Goal: Feedback & Contribution: Leave review/rating

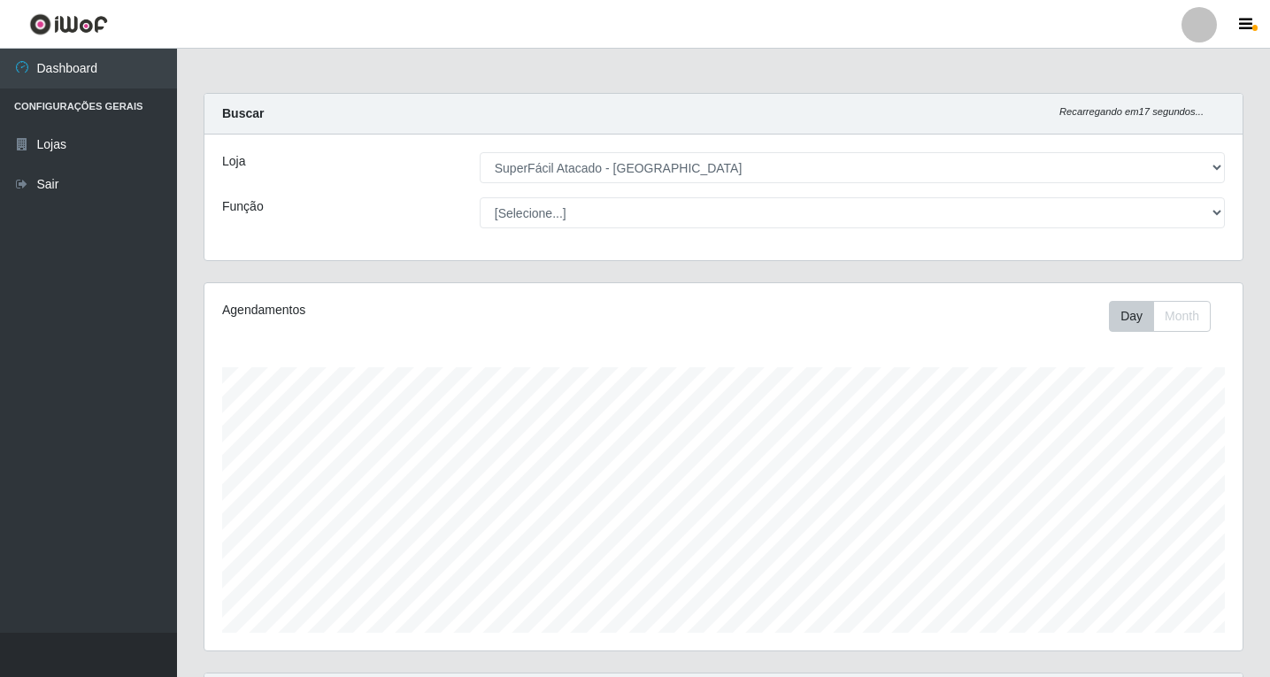
select select "503"
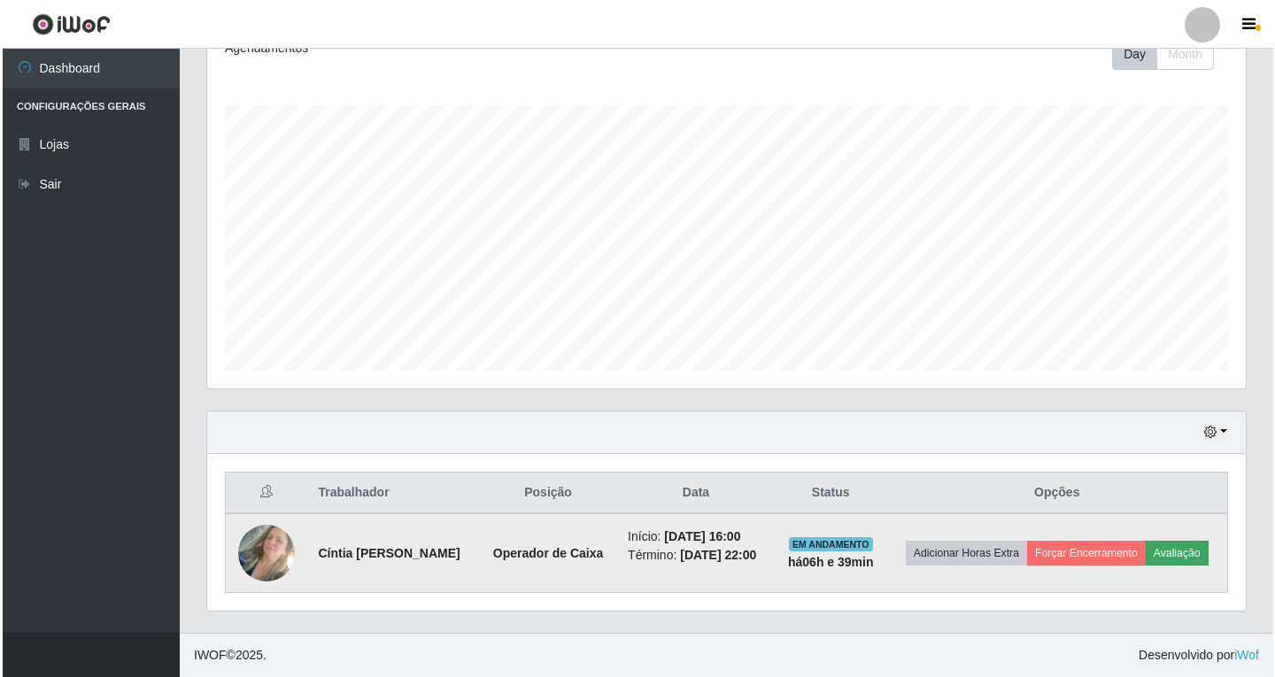
scroll to position [367, 1038]
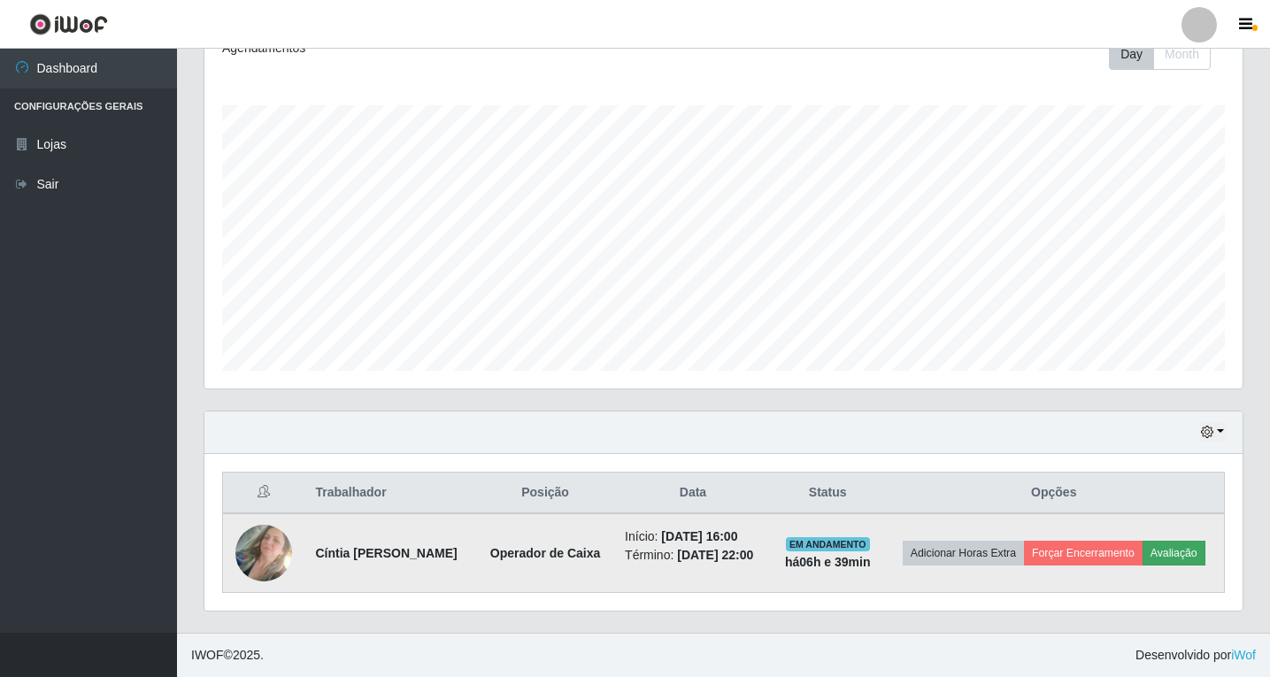
click at [1143, 561] on button "Avaliação" at bounding box center [1174, 553] width 63 height 25
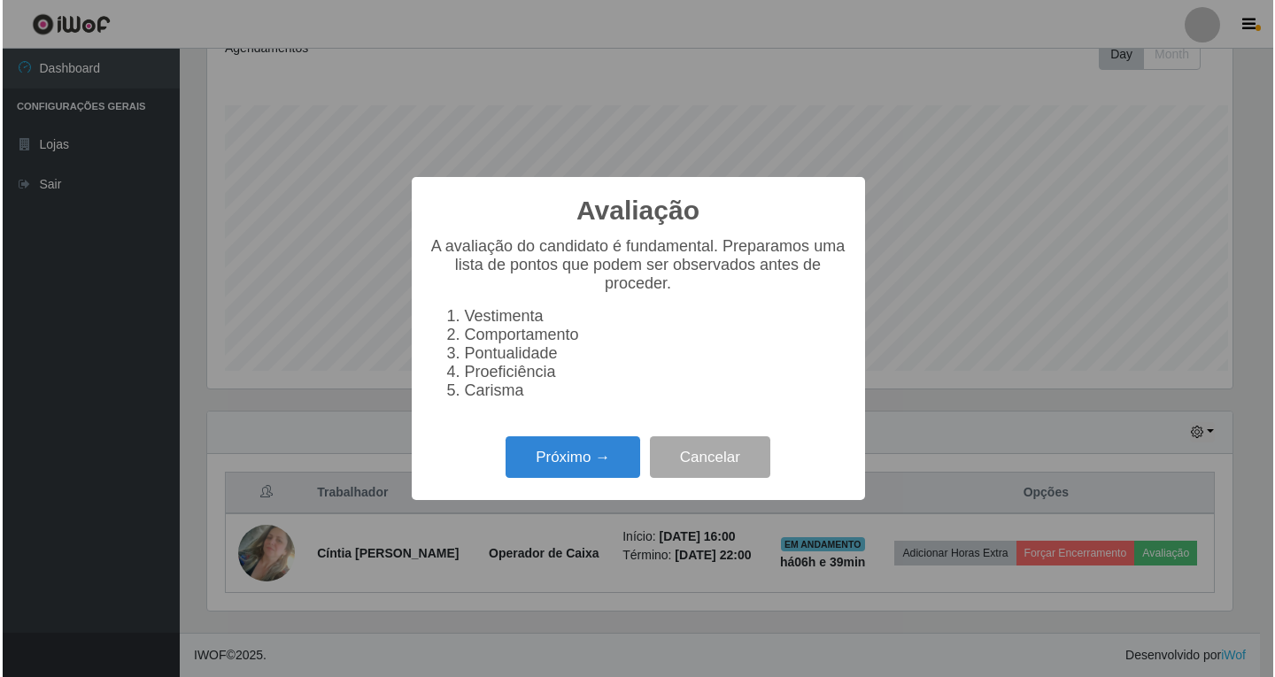
scroll to position [367, 1030]
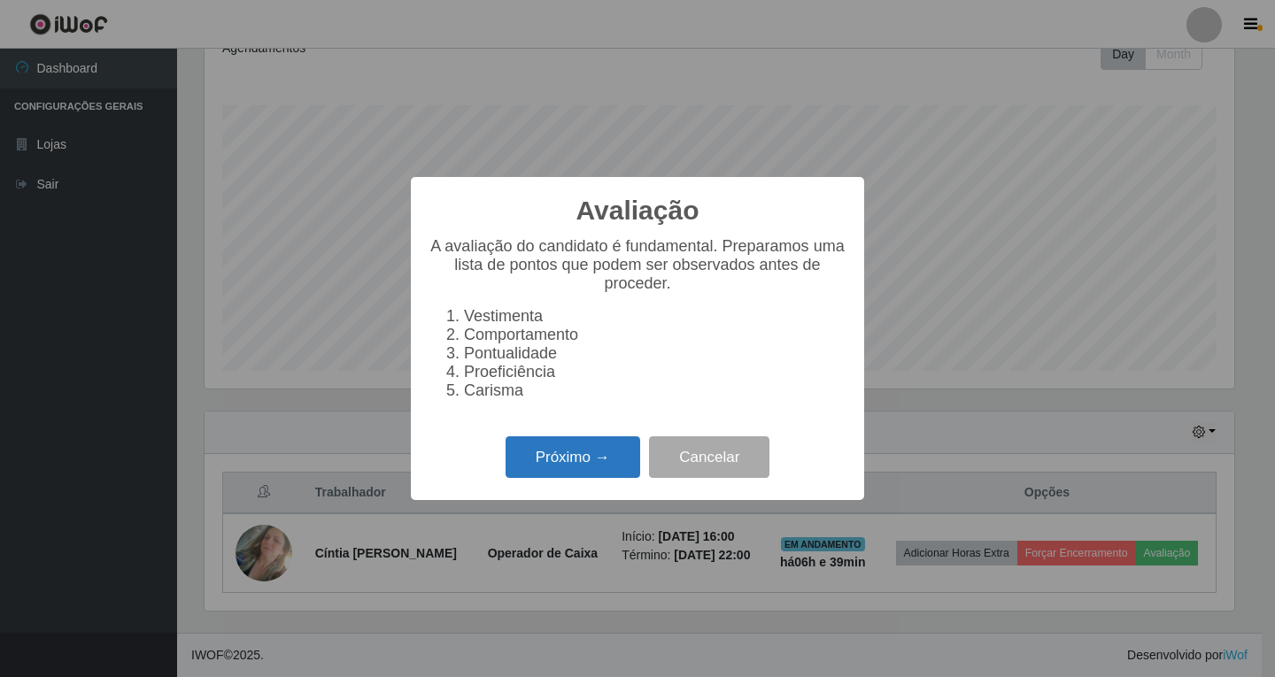
click at [553, 466] on button "Próximo →" at bounding box center [572, 457] width 135 height 42
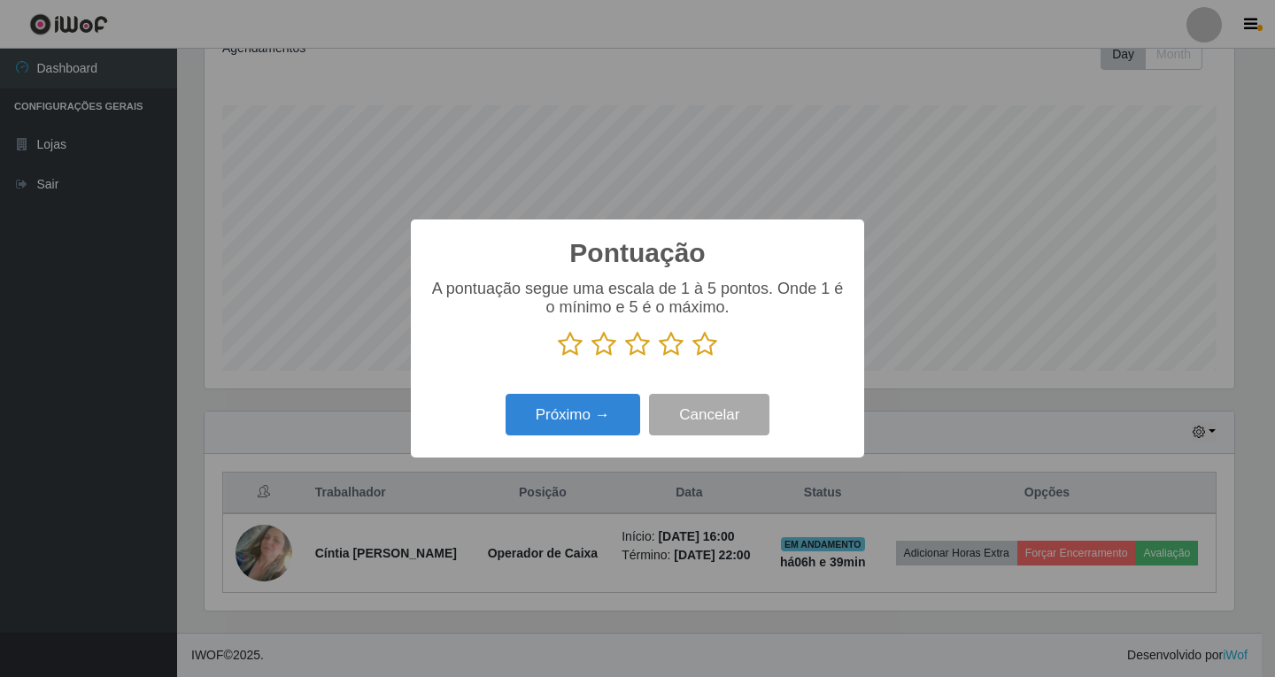
click at [567, 350] on icon at bounding box center [570, 344] width 25 height 27
click at [558, 358] on input "radio" at bounding box center [558, 358] width 0 height 0
click at [559, 417] on button "Próximo →" at bounding box center [572, 415] width 135 height 42
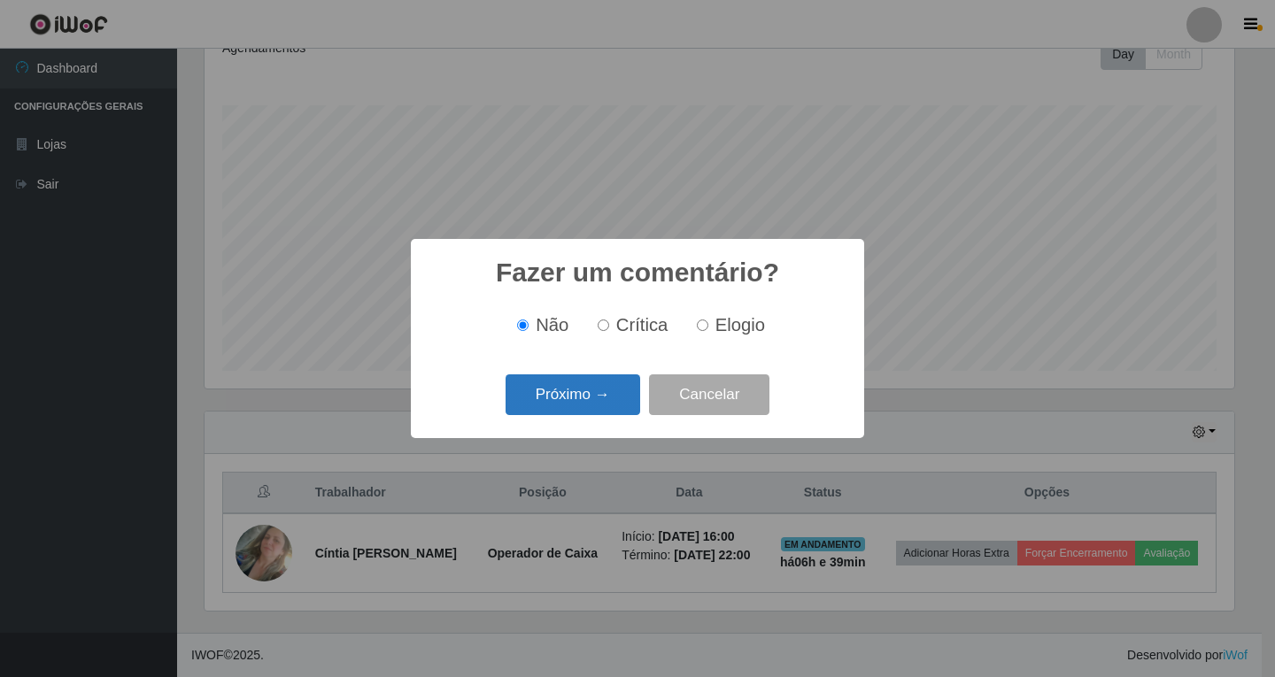
click at [566, 393] on button "Próximo →" at bounding box center [572, 395] width 135 height 42
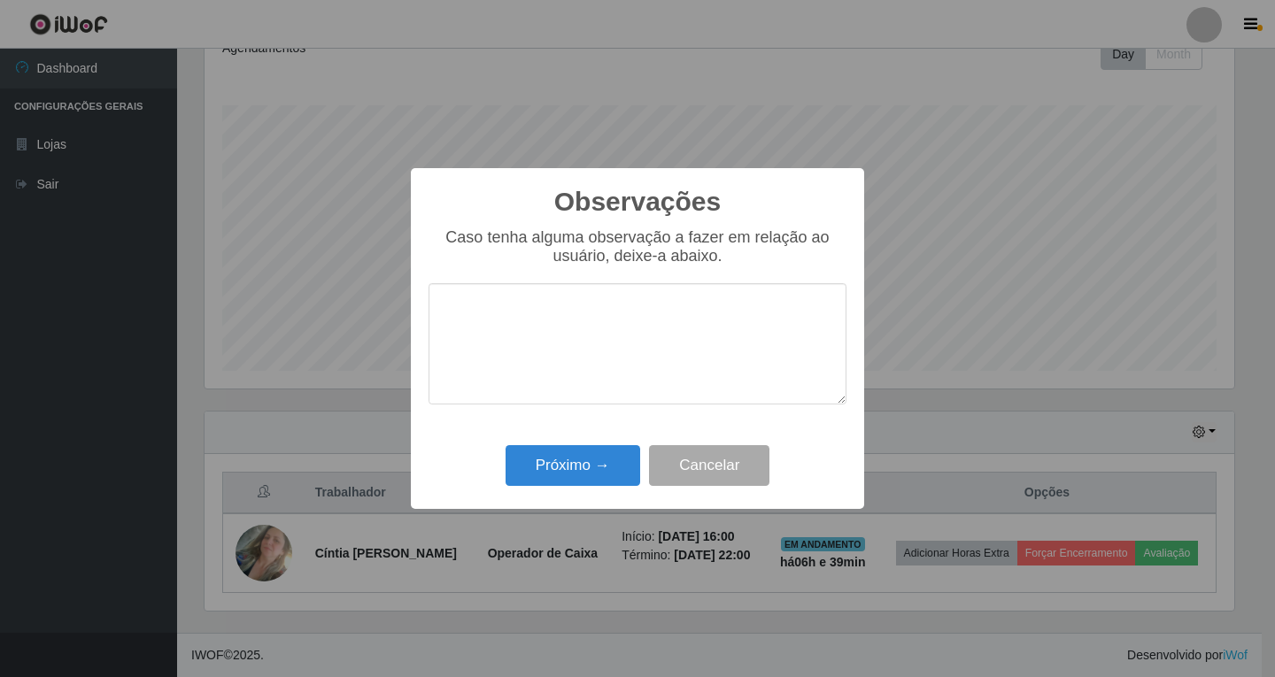
click at [480, 313] on textarea at bounding box center [637, 343] width 418 height 121
click at [534, 320] on textarea "Boa noite" at bounding box center [637, 343] width 418 height 121
type textarea "B"
click at [721, 467] on button "Cancelar" at bounding box center [709, 466] width 120 height 42
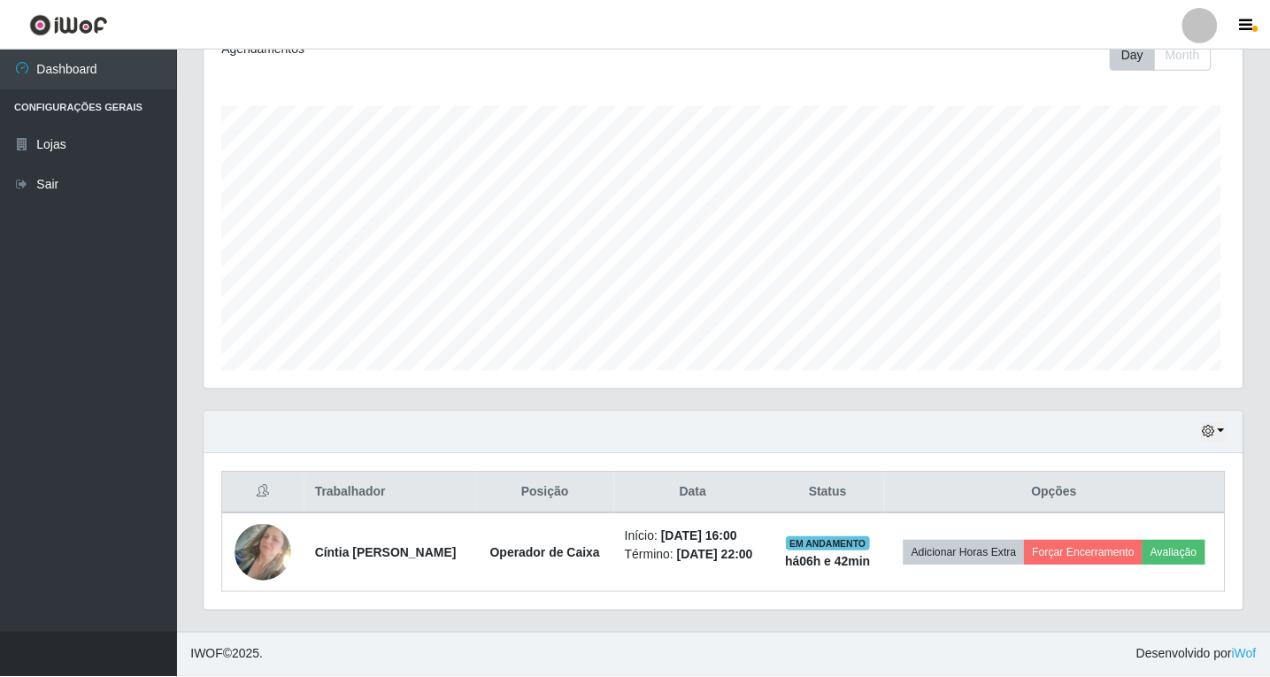
scroll to position [367, 1038]
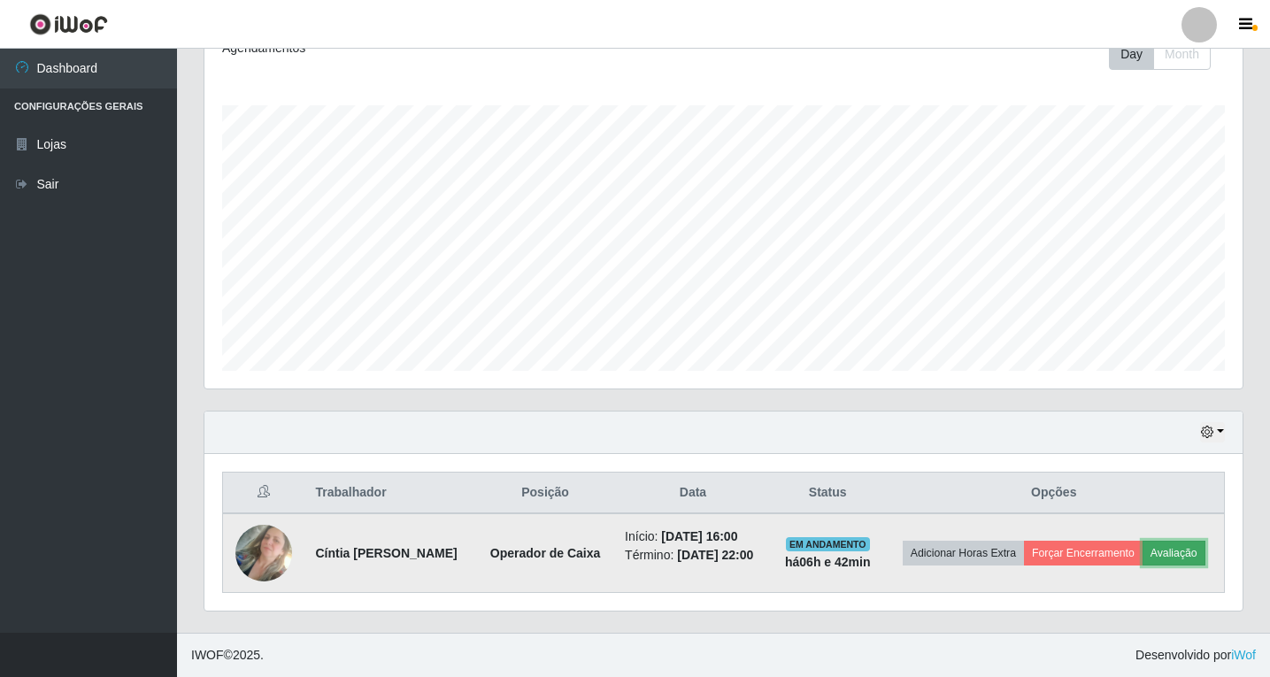
click at [1143, 566] on button "Avaliação" at bounding box center [1174, 553] width 63 height 25
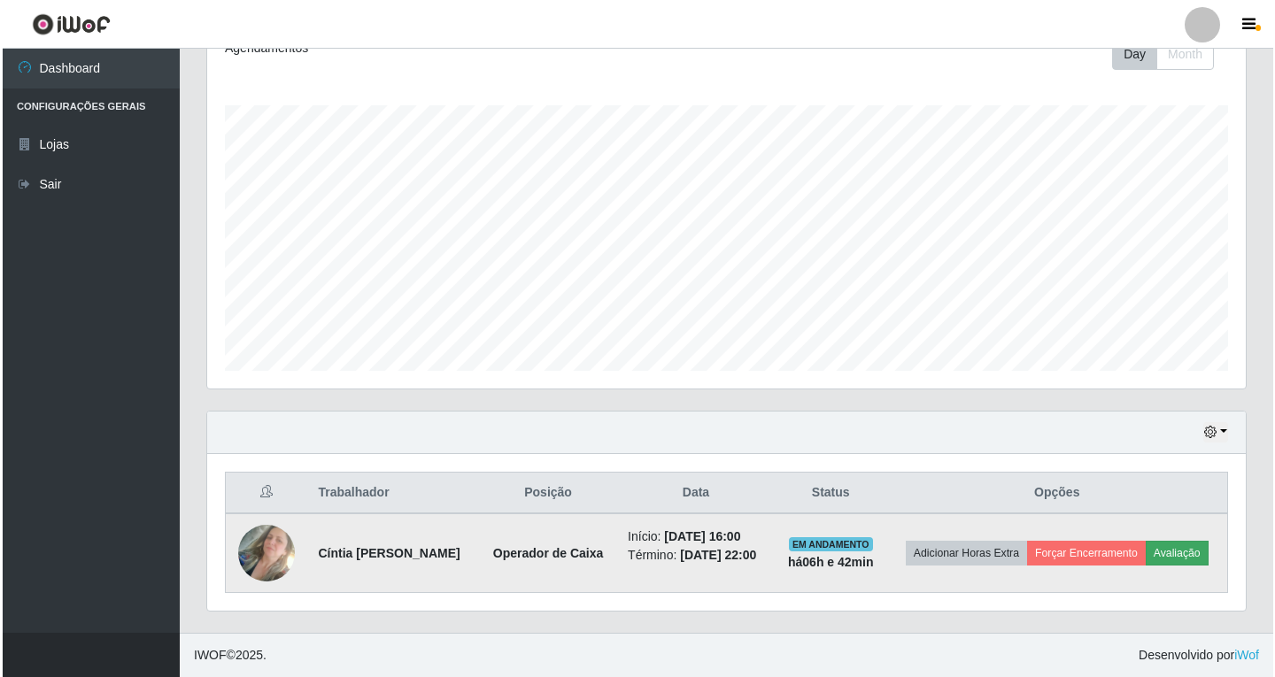
scroll to position [367, 1030]
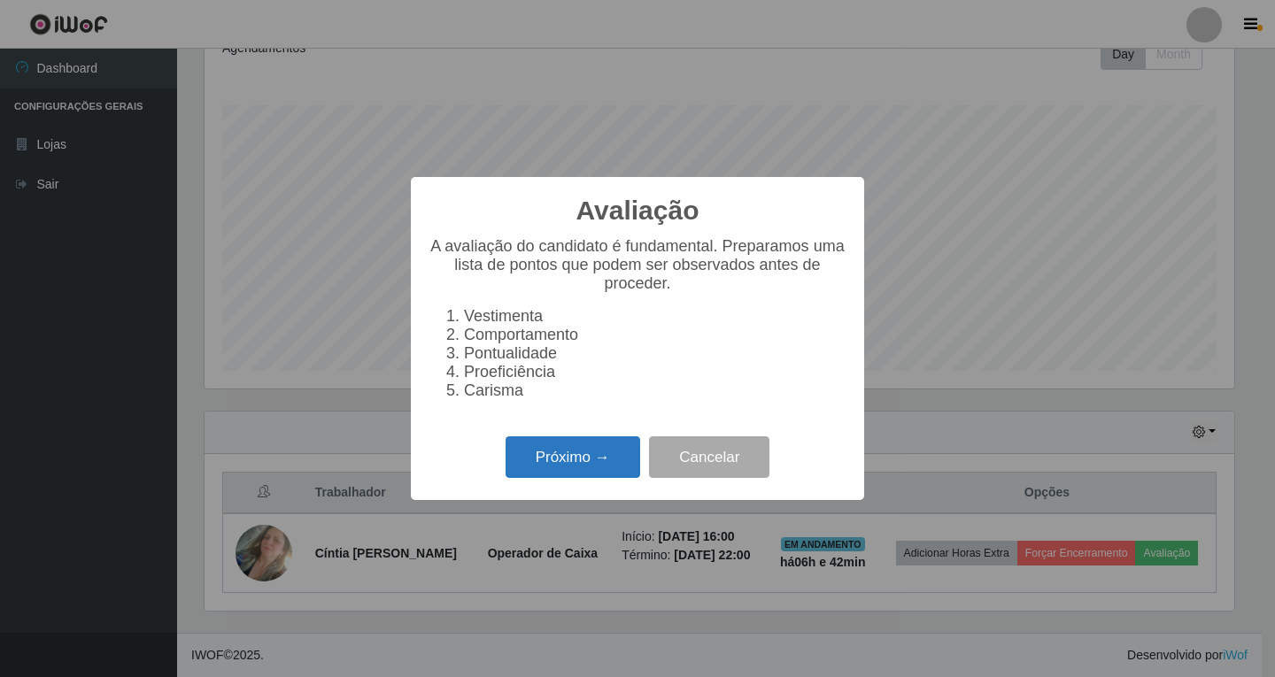
click at [559, 467] on button "Próximo →" at bounding box center [572, 457] width 135 height 42
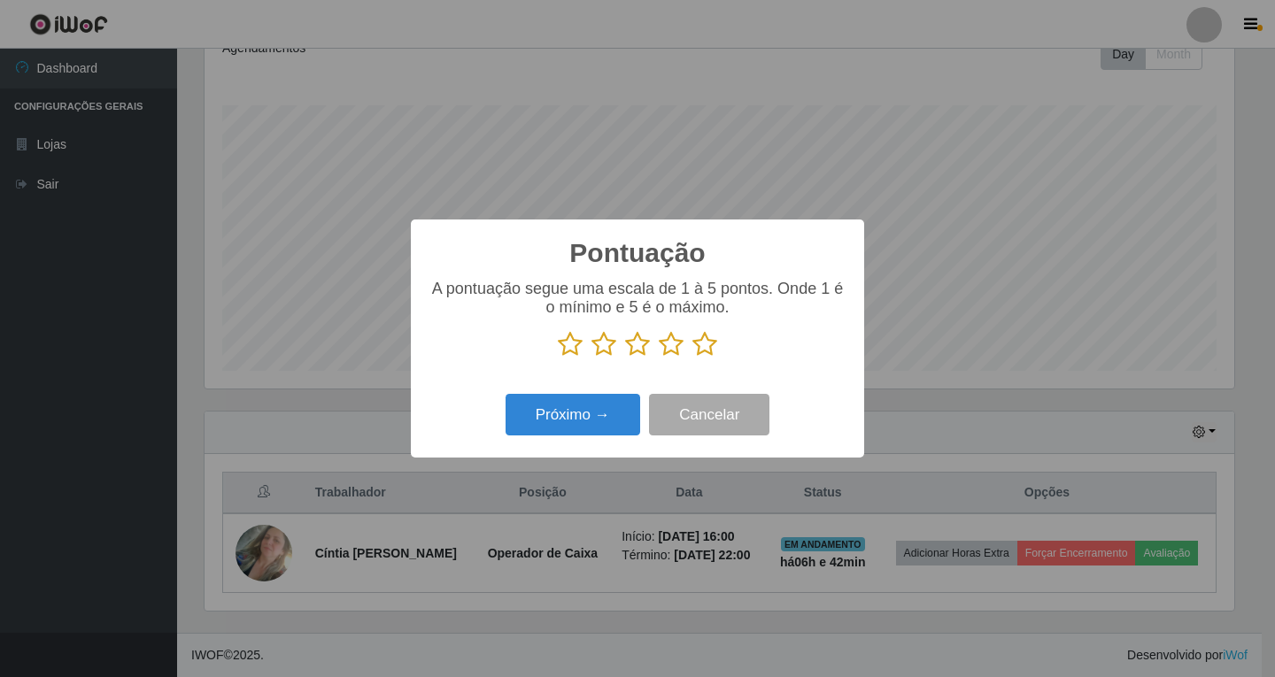
click at [570, 345] on icon at bounding box center [570, 344] width 25 height 27
click at [558, 358] on input "radio" at bounding box center [558, 358] width 0 height 0
click at [580, 413] on button "Próximo →" at bounding box center [572, 415] width 135 height 42
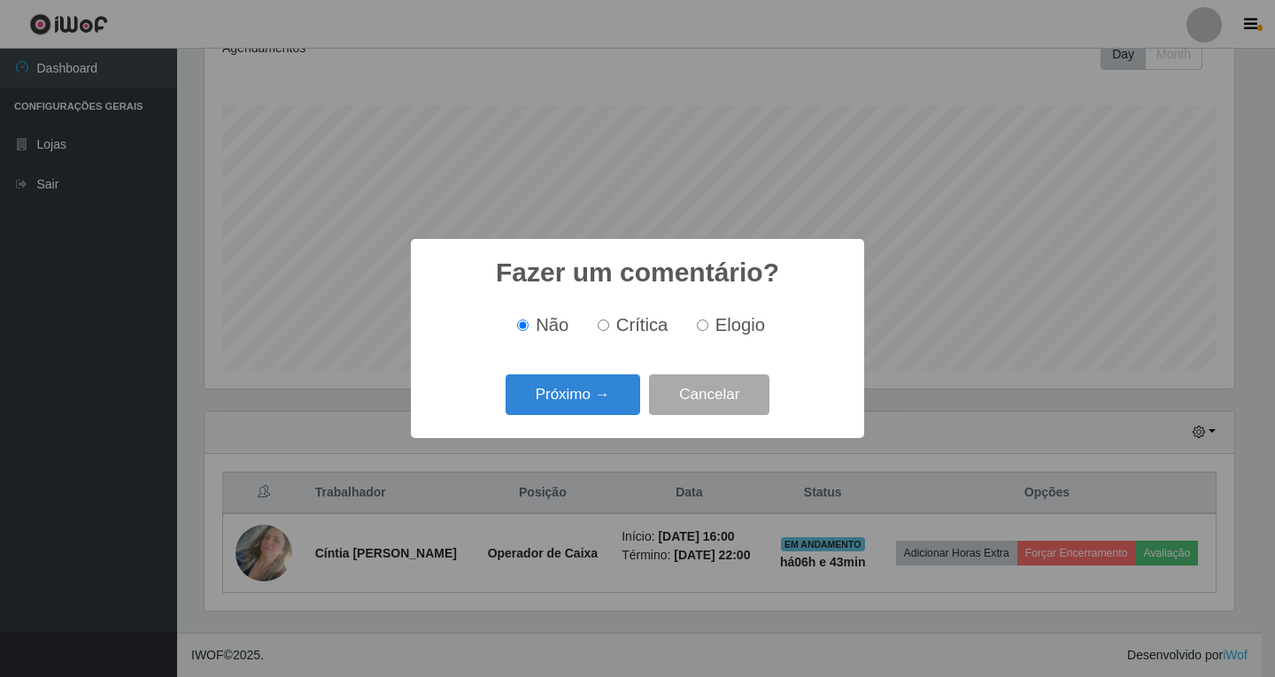
click at [603, 328] on input "Crítica" at bounding box center [604, 326] width 12 height 12
radio input "true"
click at [589, 392] on button "Próximo →" at bounding box center [572, 395] width 135 height 42
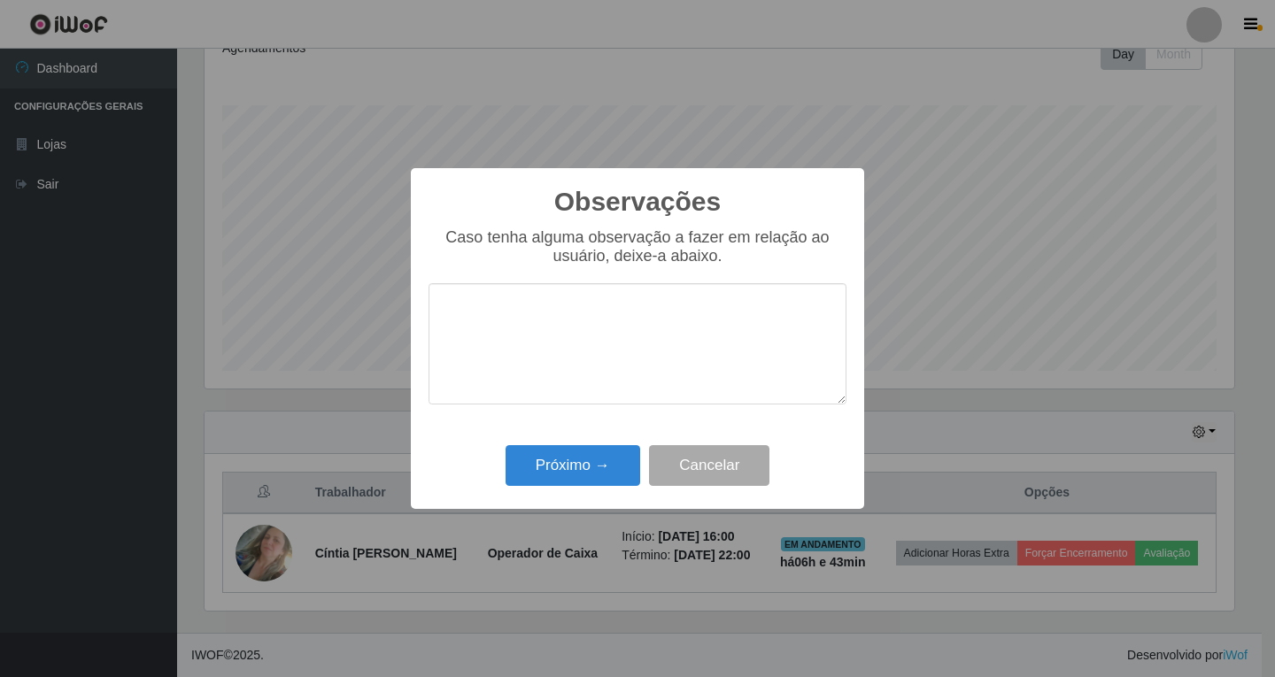
click at [482, 306] on textarea at bounding box center [637, 343] width 418 height 121
type textarea "b"
click at [581, 345] on textarea "Boa noite . a colaboradora" at bounding box center [637, 343] width 418 height 121
type textarea "B"
click at [592, 463] on button "Próximo →" at bounding box center [572, 466] width 135 height 42
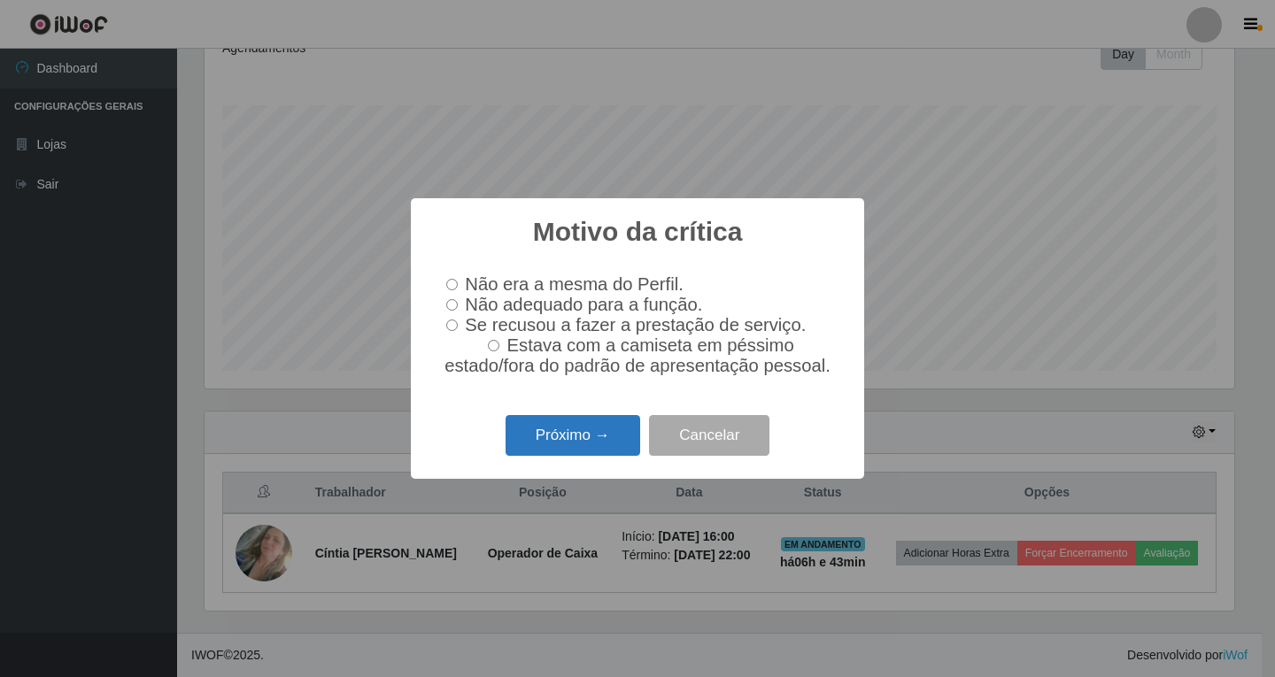
click at [553, 447] on button "Próximo →" at bounding box center [572, 436] width 135 height 42
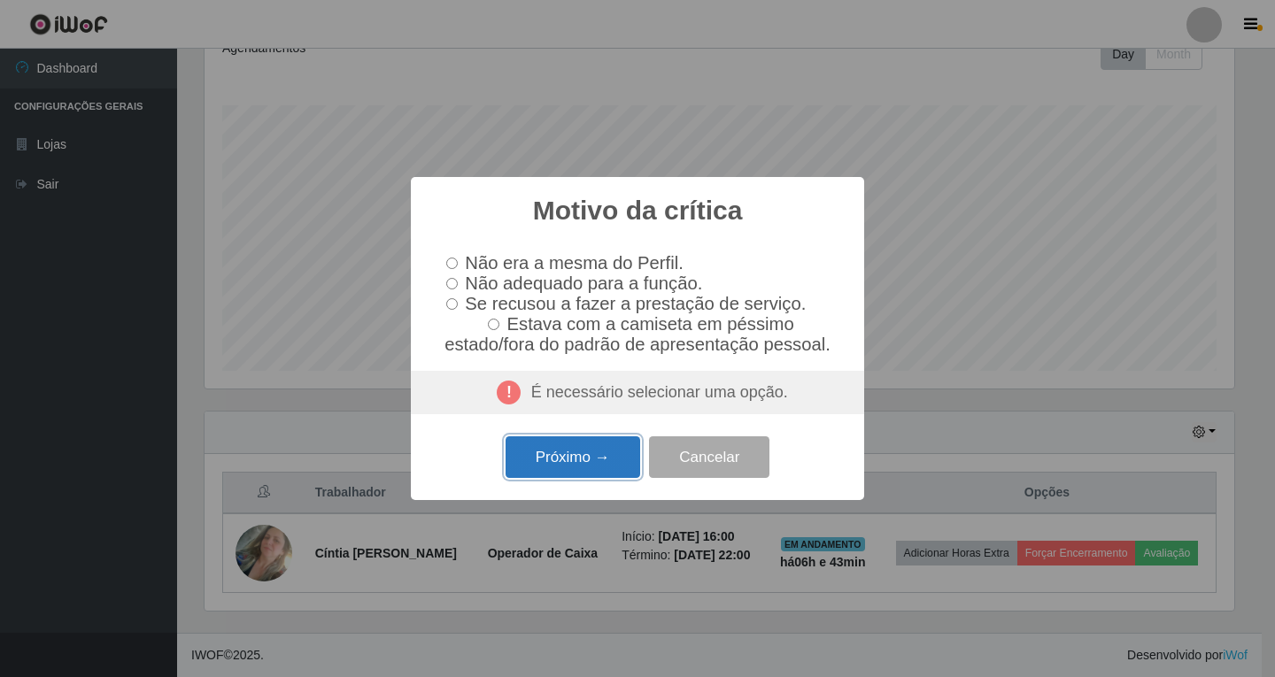
click at [575, 473] on button "Próximo →" at bounding box center [572, 457] width 135 height 42
click at [572, 469] on button "Próximo →" at bounding box center [572, 457] width 135 height 42
click at [451, 282] on input "Não adequado para a função." at bounding box center [452, 284] width 12 height 12
radio input "true"
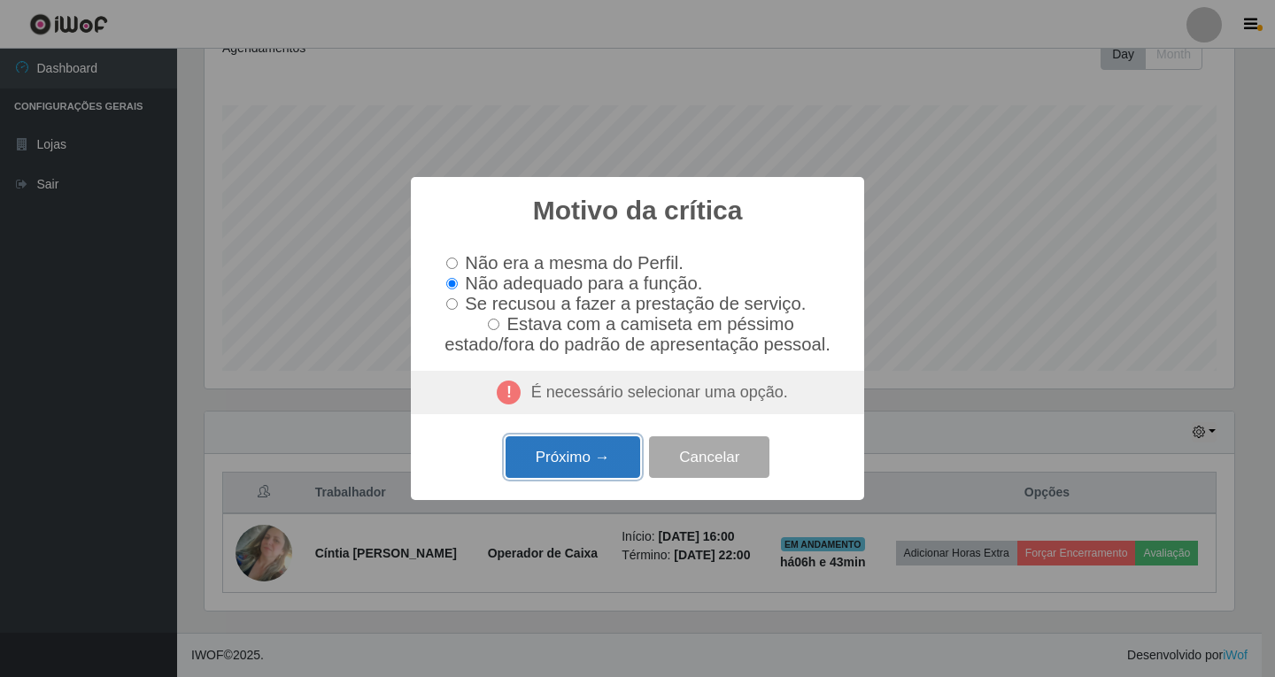
click at [560, 467] on button "Próximo →" at bounding box center [572, 457] width 135 height 42
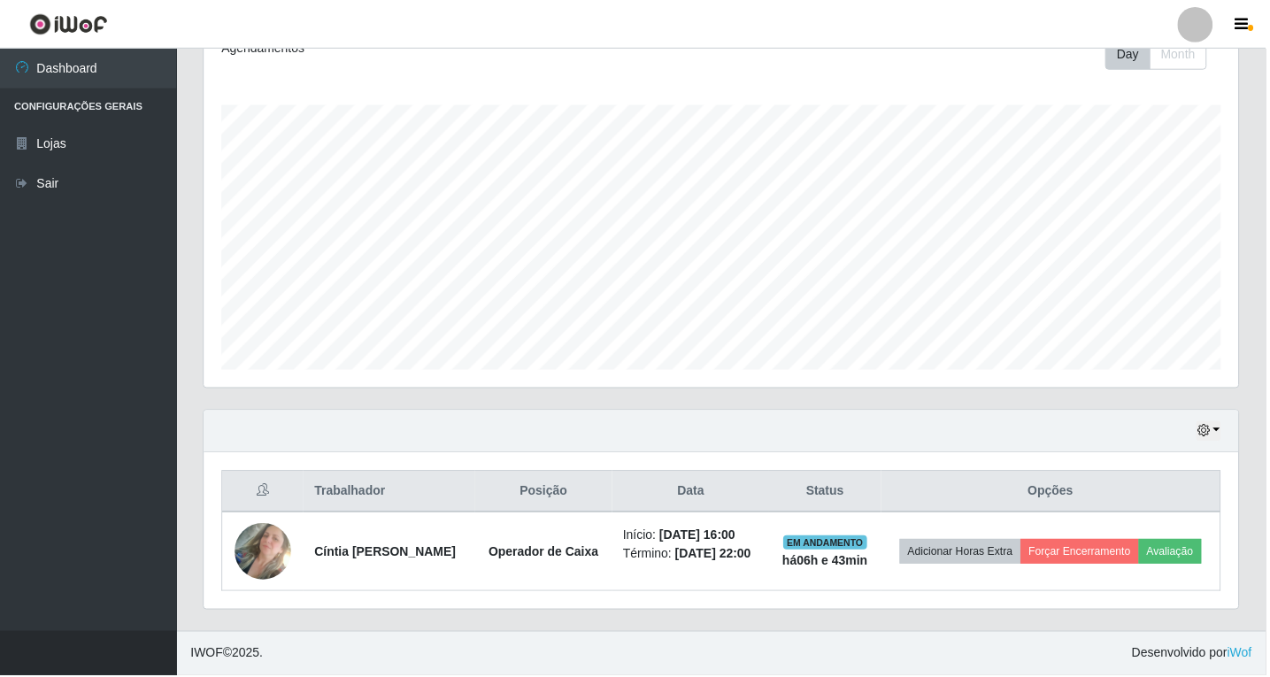
scroll to position [367, 1038]
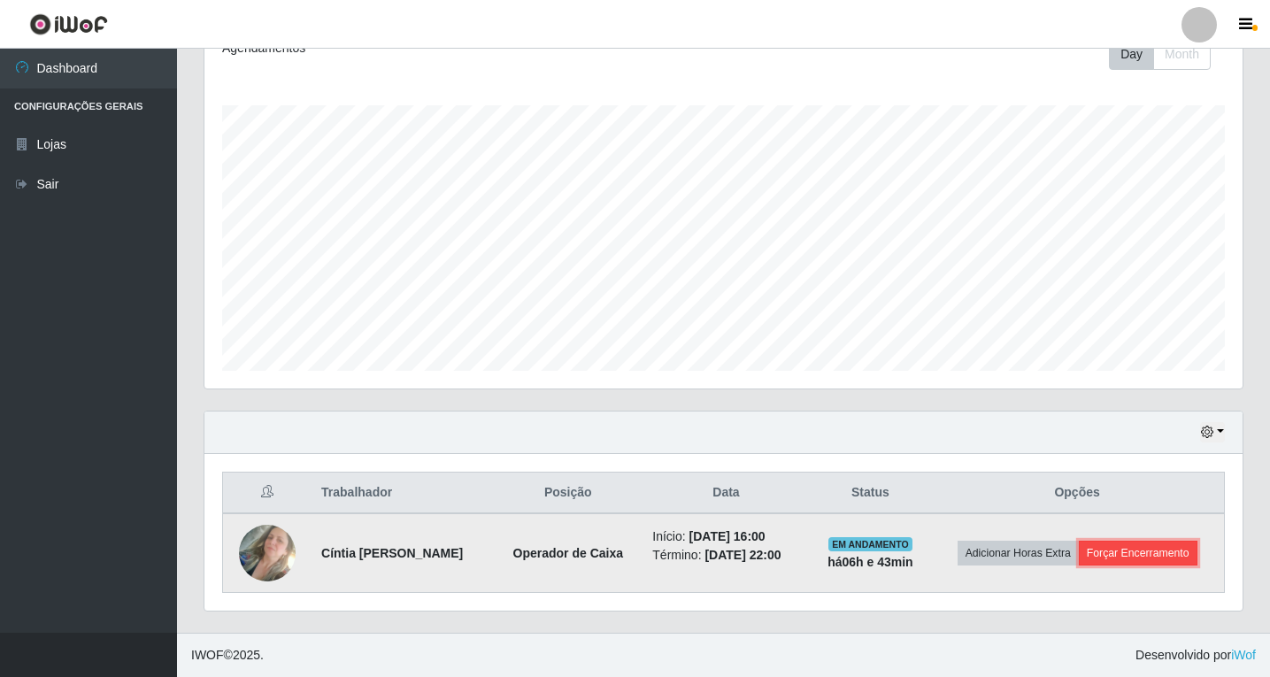
click at [1145, 552] on button "Forçar Encerramento" at bounding box center [1138, 553] width 119 height 25
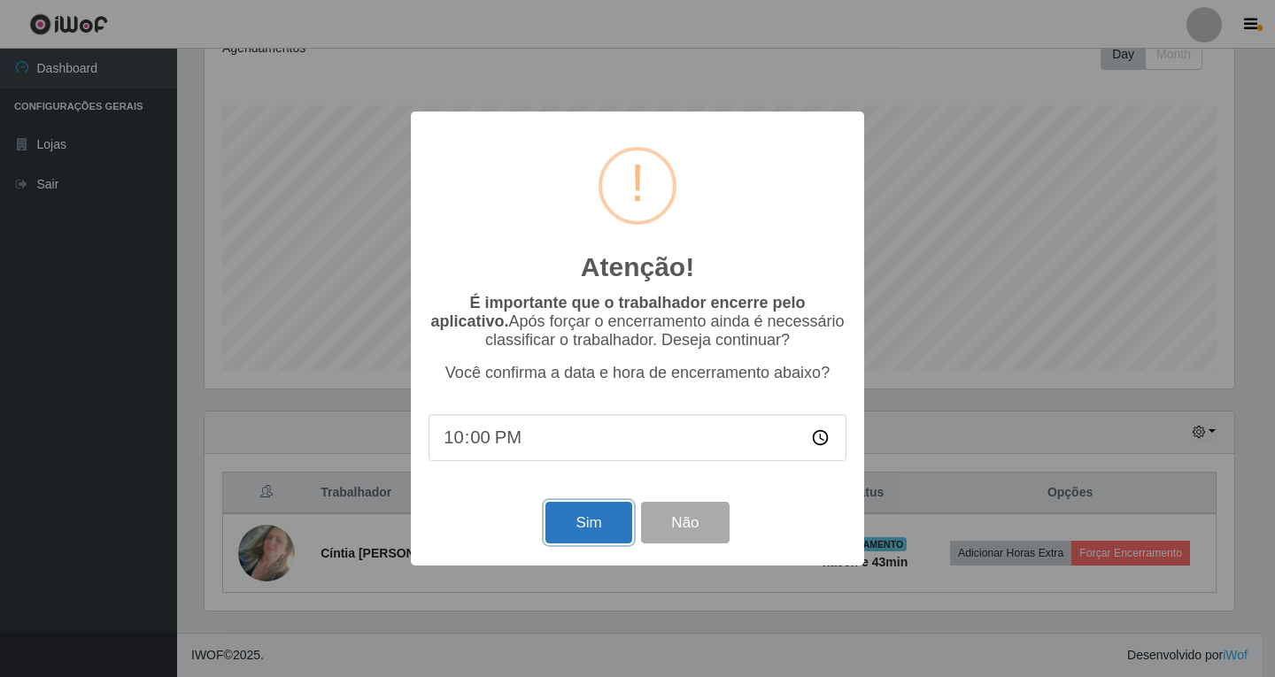
click at [597, 523] on button "Sim" at bounding box center [588, 523] width 86 height 42
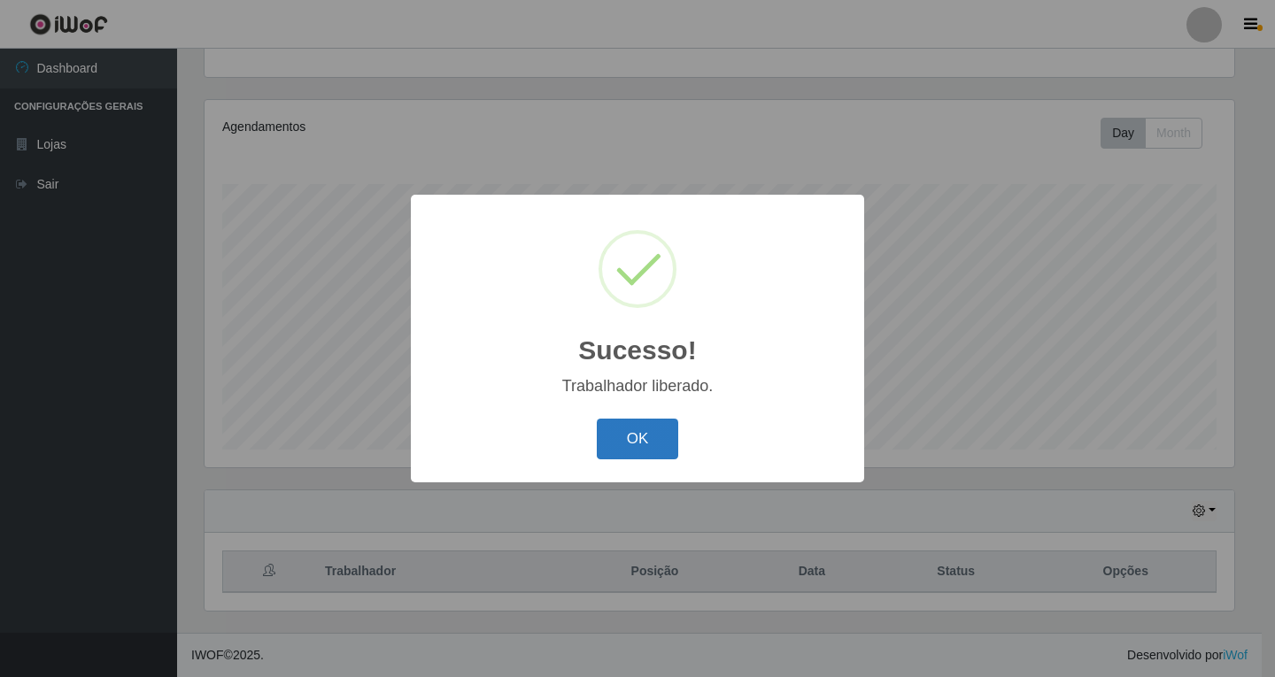
click at [618, 442] on button "OK" at bounding box center [638, 440] width 82 height 42
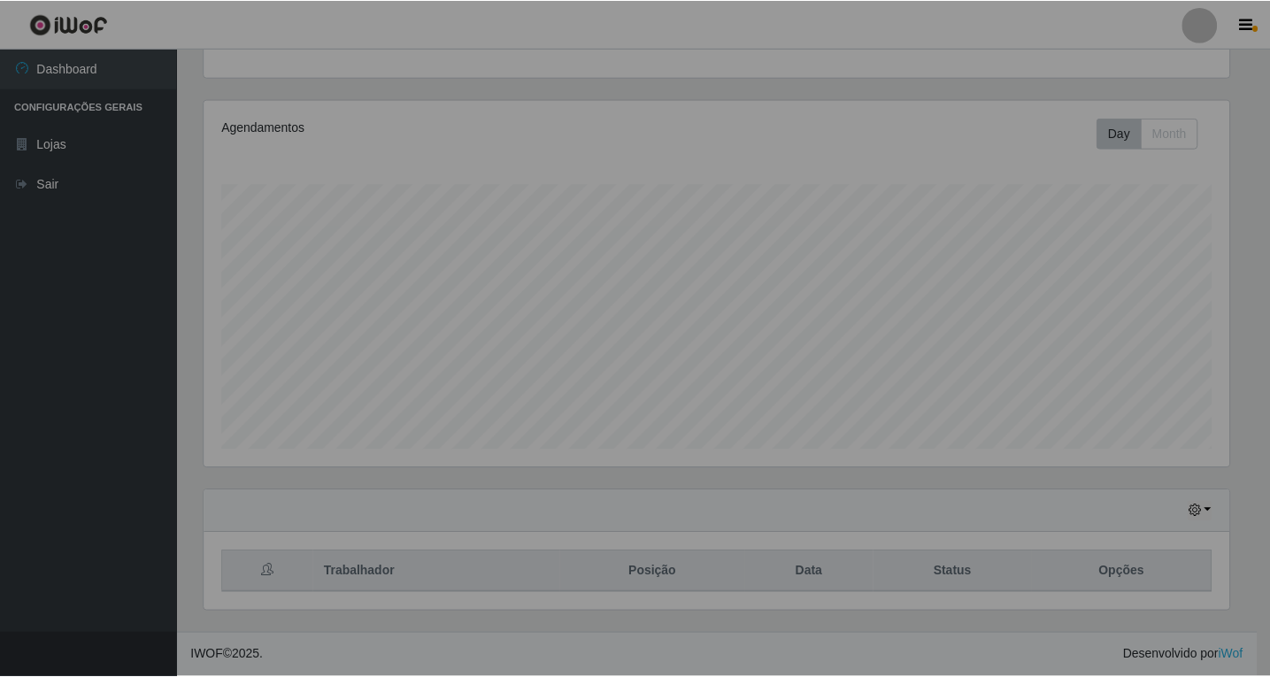
scroll to position [367, 1038]
